Goal: Information Seeking & Learning: Learn about a topic

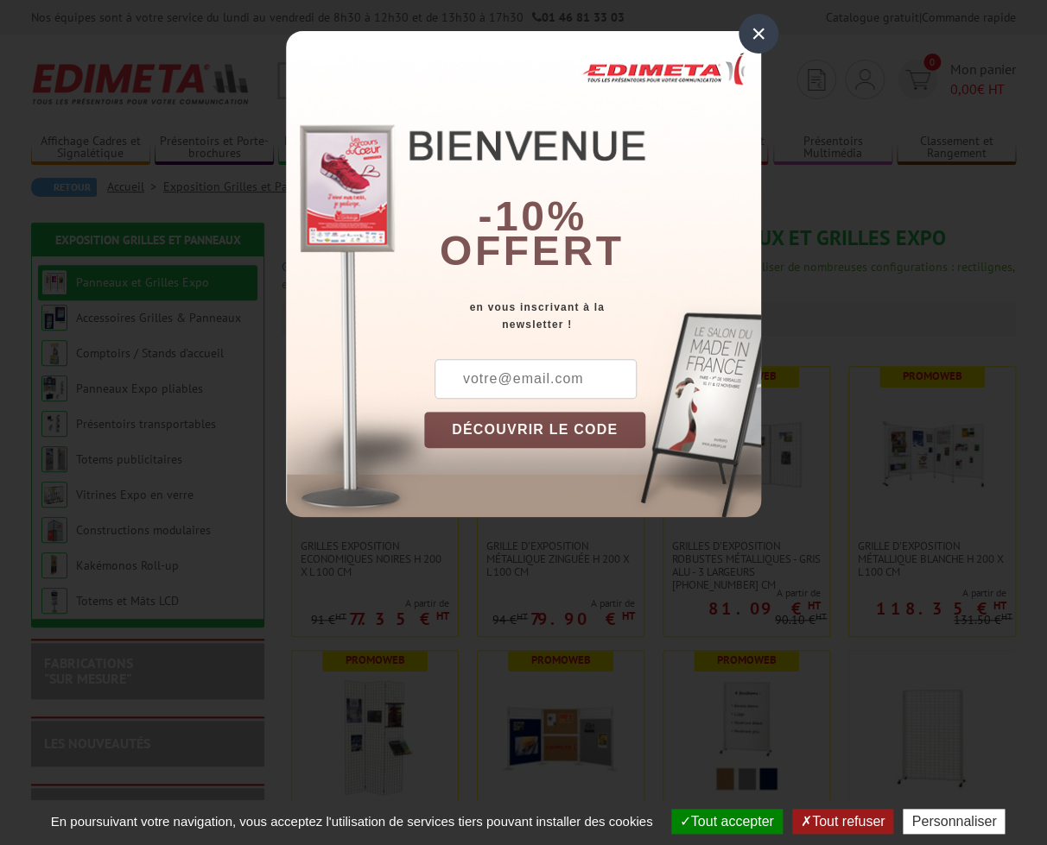
drag, startPoint x: 758, startPoint y: 32, endPoint x: 760, endPoint y: 58, distance: 26.0
click at [758, 32] on div "×" at bounding box center [758, 34] width 40 height 40
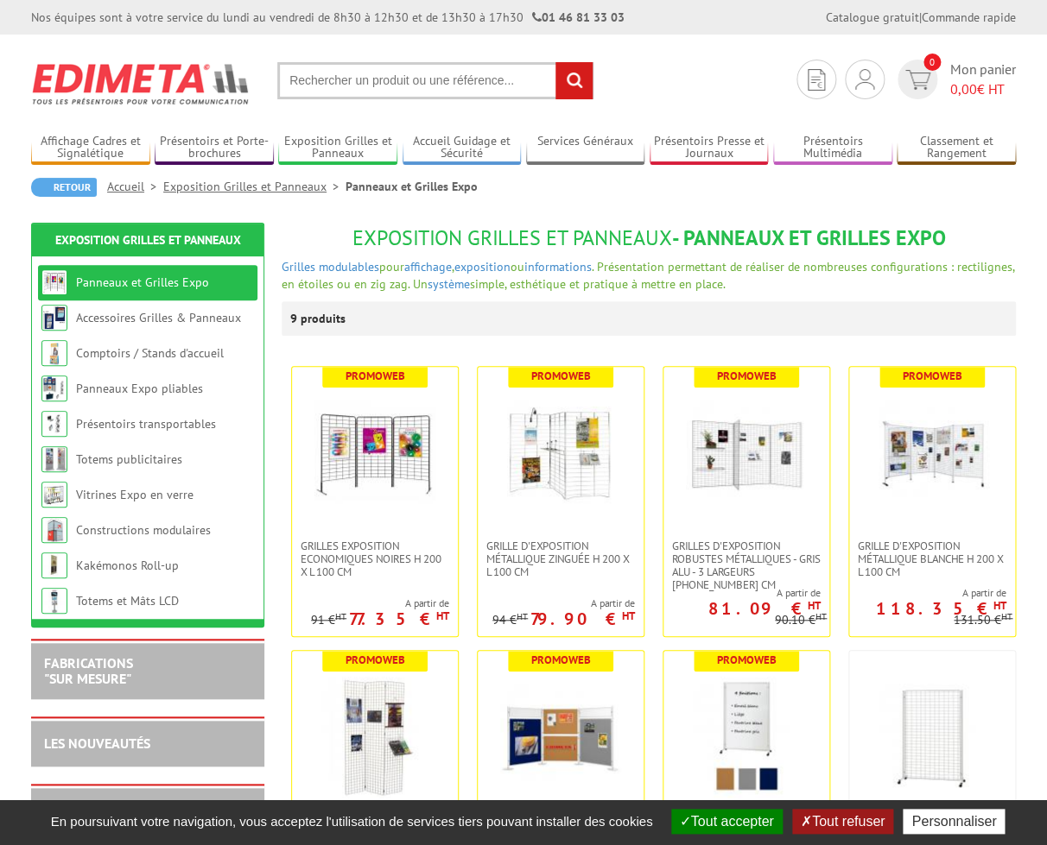
click at [390, 84] on input "text" at bounding box center [435, 80] width 316 height 37
click at [332, 87] on input "text" at bounding box center [435, 80] width 316 height 37
click at [353, 84] on input "text" at bounding box center [435, 80] width 316 height 37
type input "tour de cou"
click at [555, 62] on input "rechercher" at bounding box center [573, 80] width 37 height 37
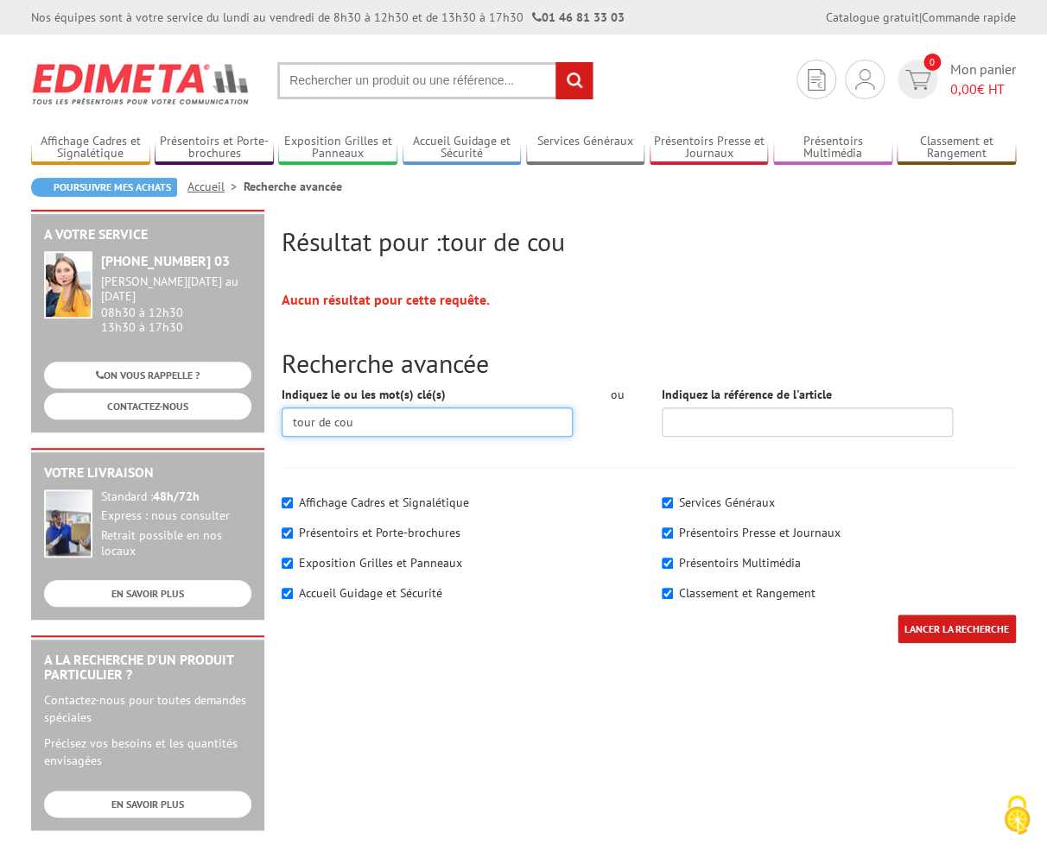
drag, startPoint x: 368, startPoint y: 424, endPoint x: 223, endPoint y: 421, distance: 145.1
click at [282, 421] on input "tour de cou" at bounding box center [427, 422] width 291 height 29
type input "badge"
click at [897, 615] on input "LANCER LA RECHERCHE" at bounding box center [956, 629] width 118 height 28
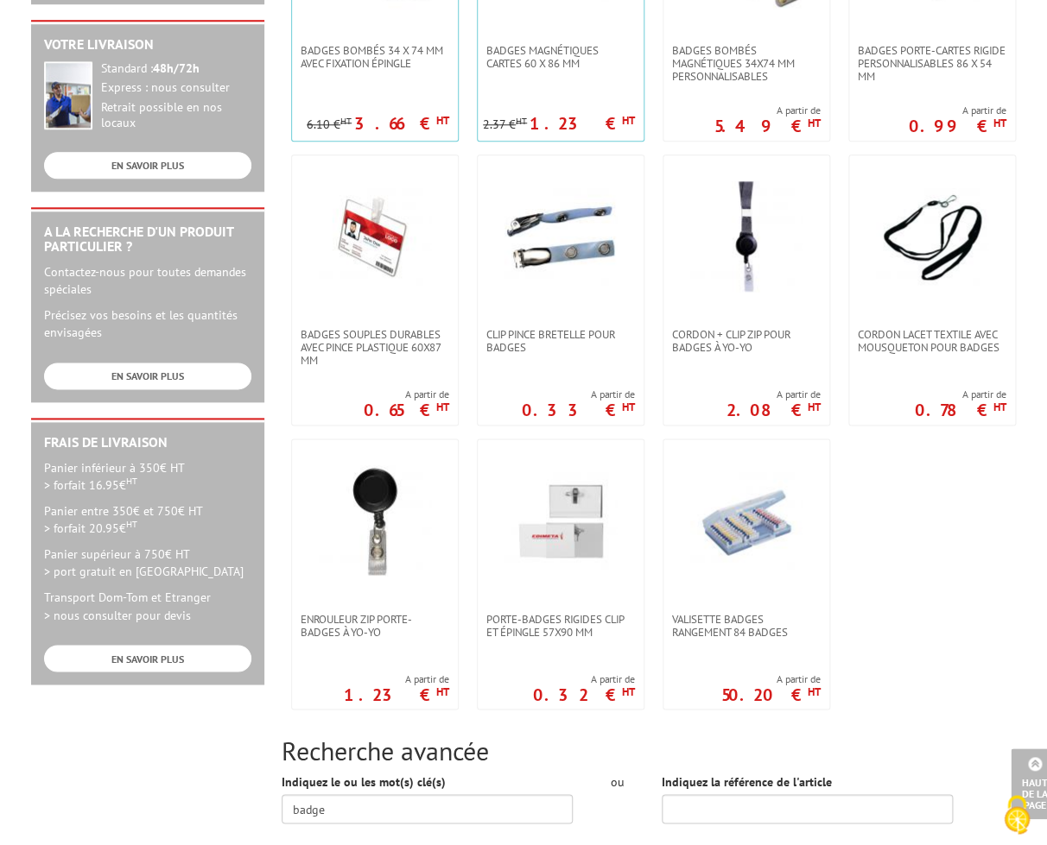
scroll to position [383, 0]
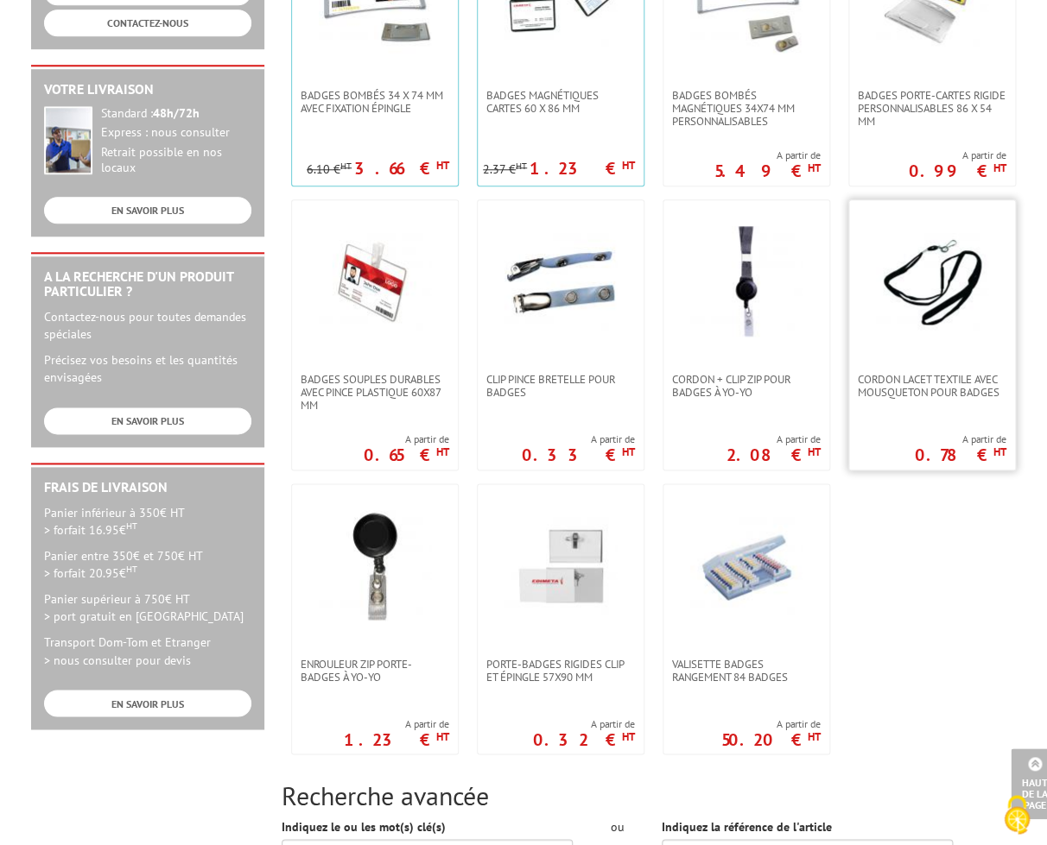
click at [929, 294] on img at bounding box center [932, 282] width 112 height 112
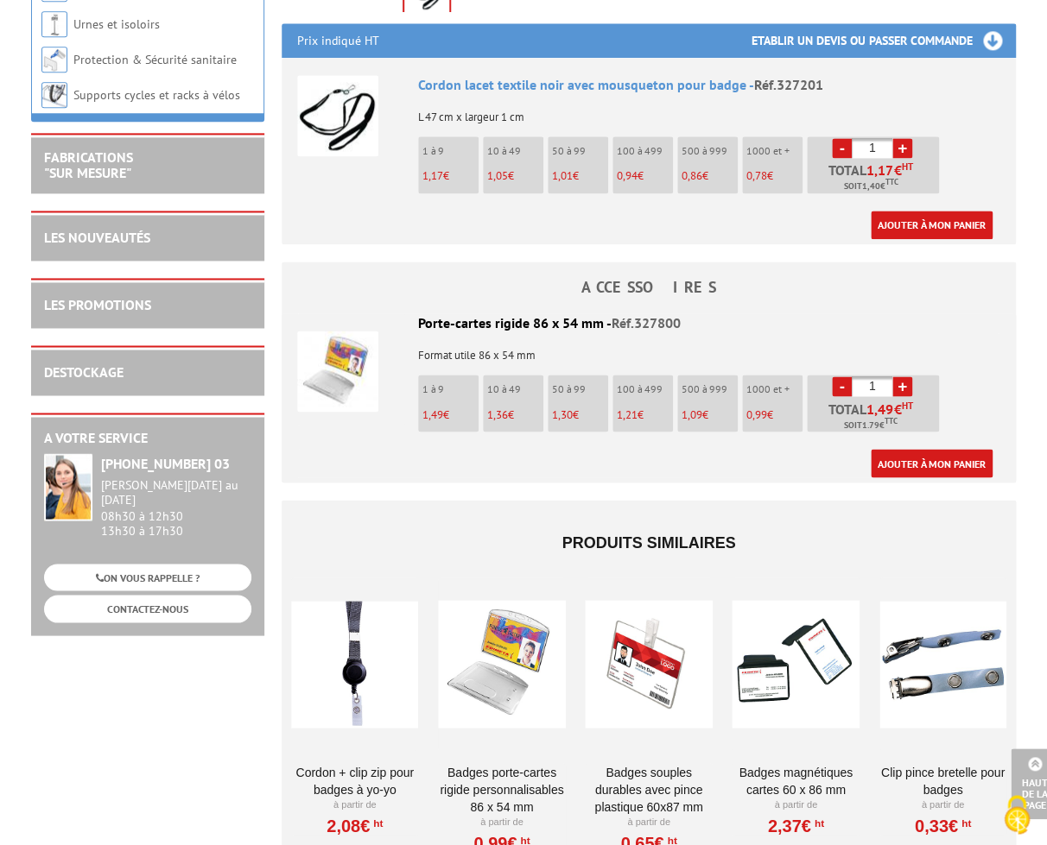
scroll to position [661, 0]
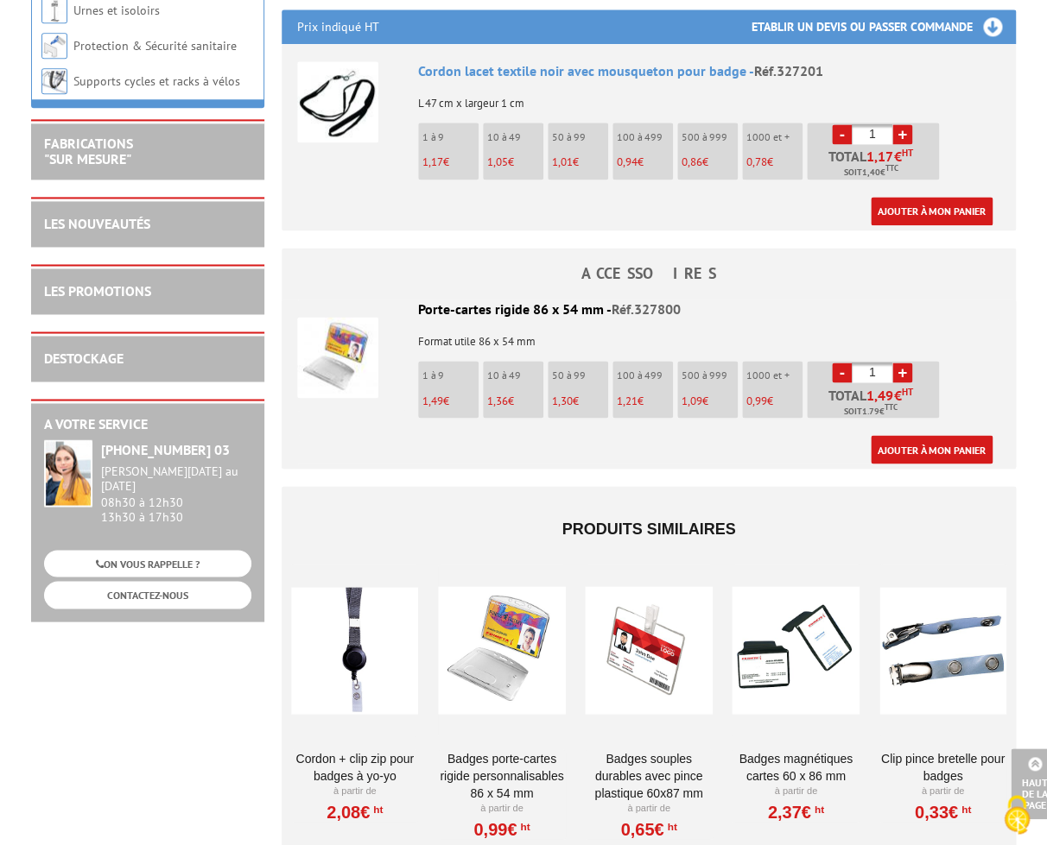
click at [516, 594] on div at bounding box center [501, 650] width 127 height 173
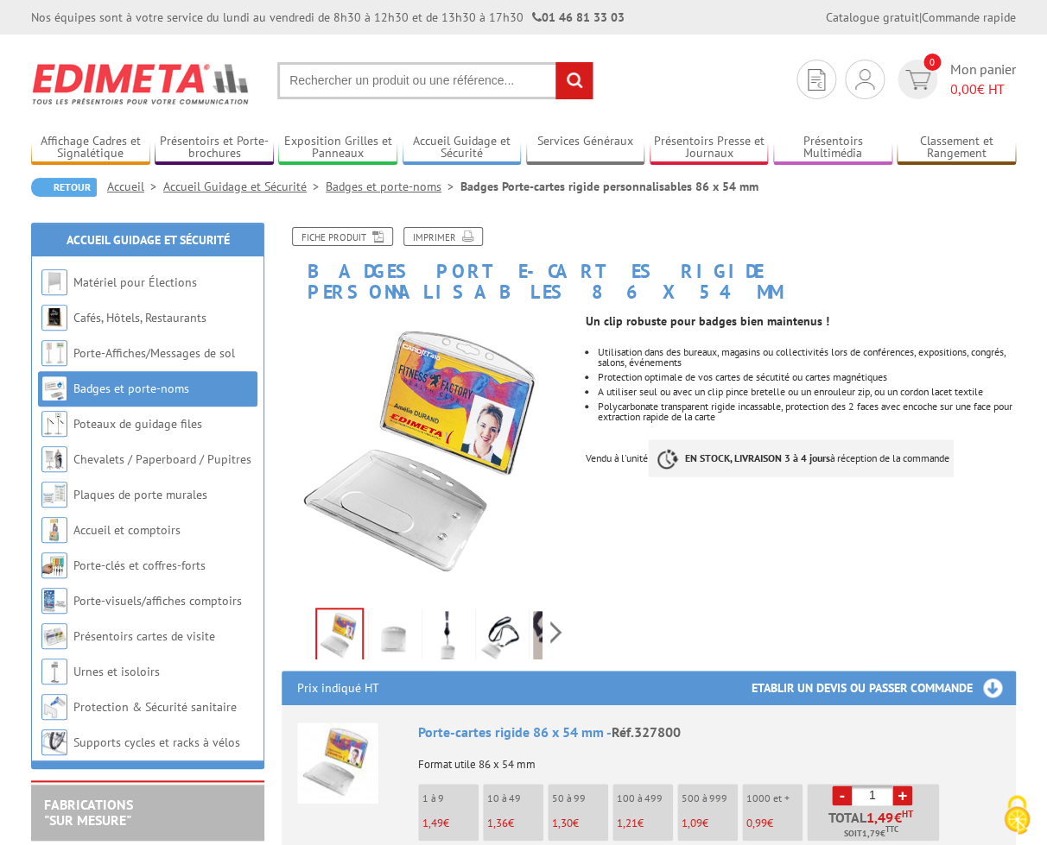
click at [443, 626] on img at bounding box center [446, 638] width 41 height 54
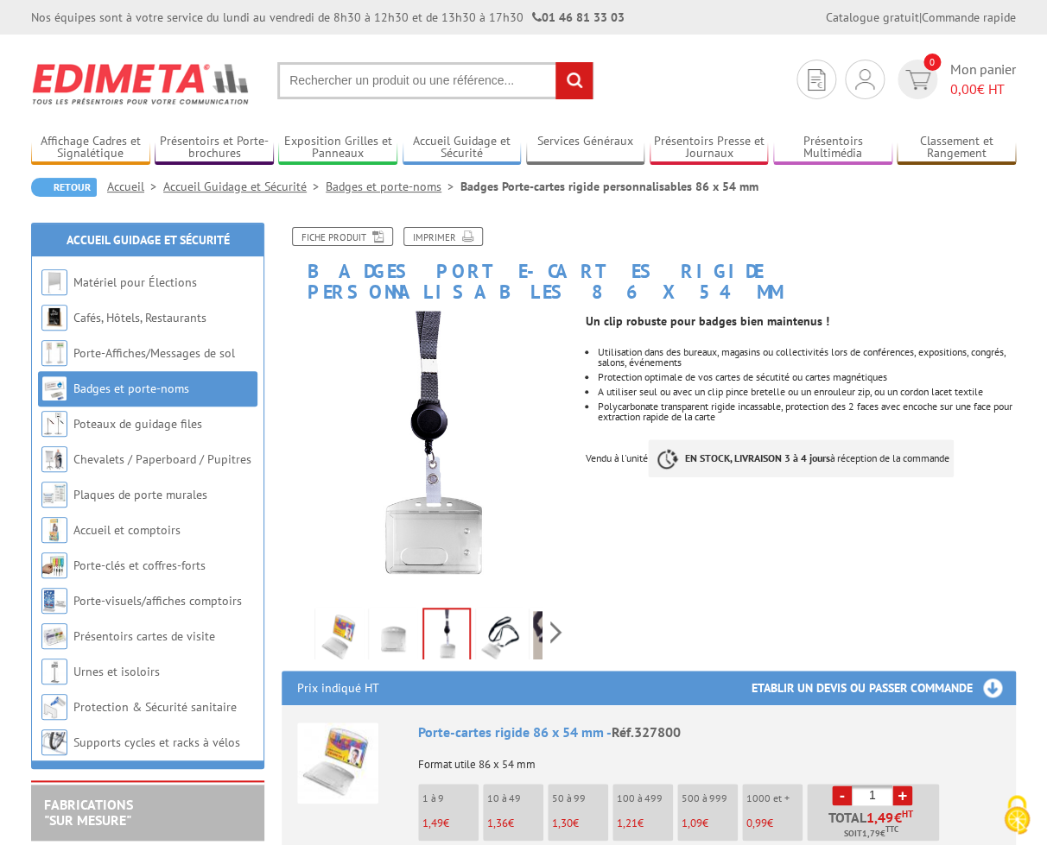
click at [494, 627] on img at bounding box center [499, 638] width 41 height 54
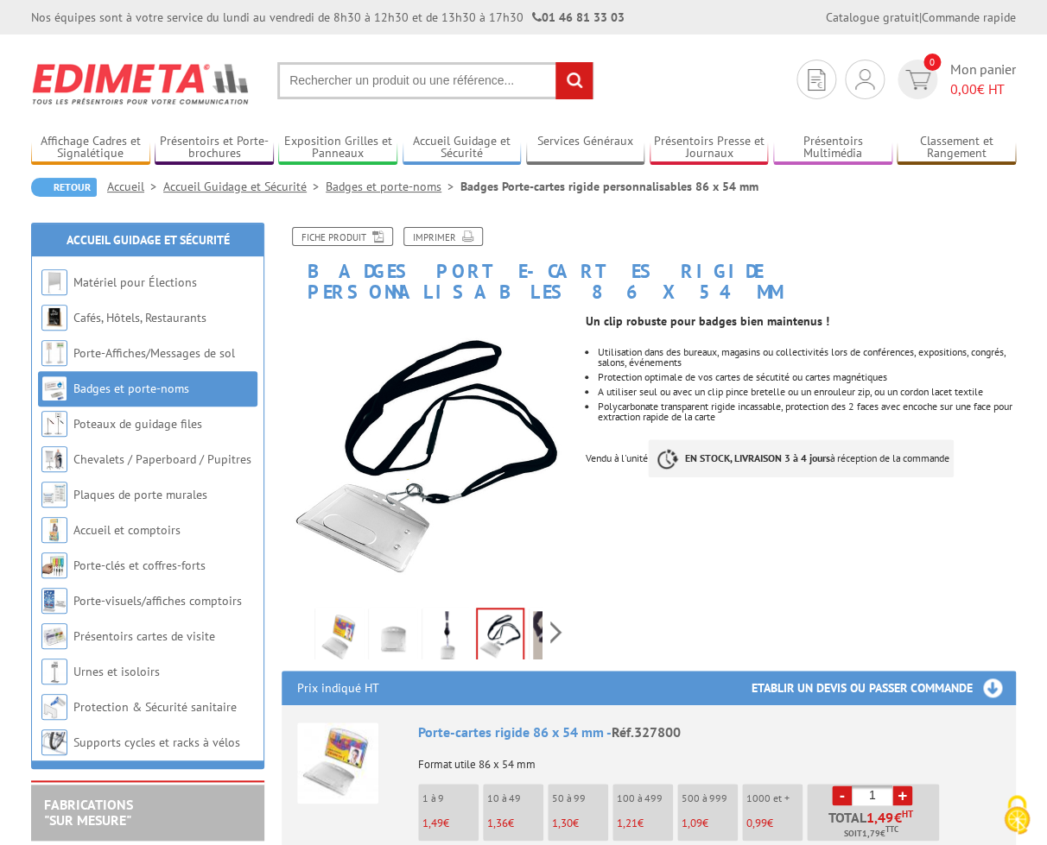
click at [562, 613] on div "Previous Next" at bounding box center [427, 632] width 291 height 60
click at [516, 617] on img at bounding box center [514, 638] width 41 height 54
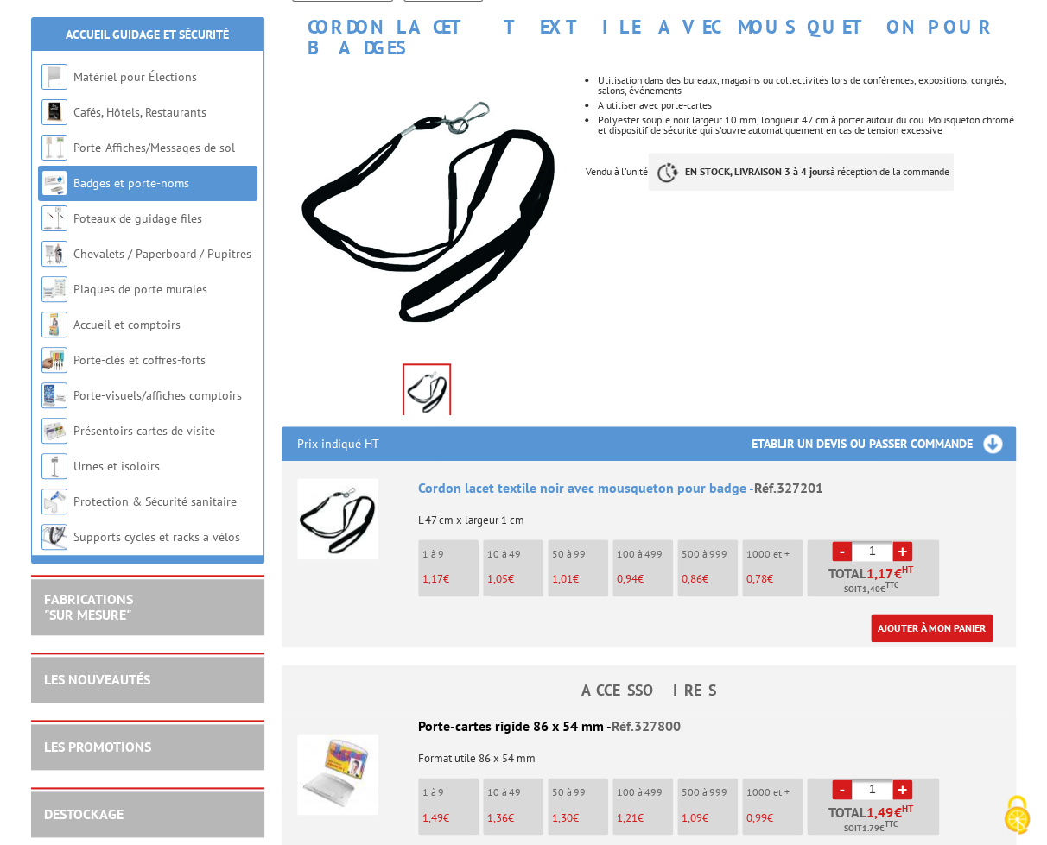
scroll to position [247, 0]
